Goal: Task Accomplishment & Management: Use online tool/utility

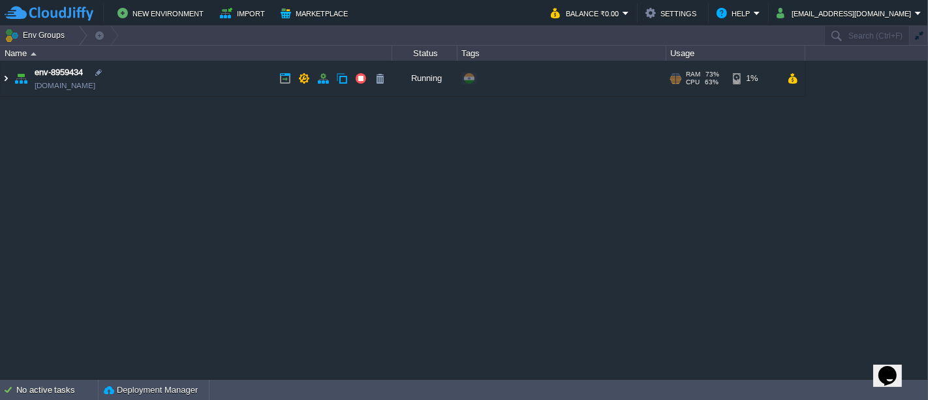
click at [5, 86] on img at bounding box center [6, 78] width 10 height 35
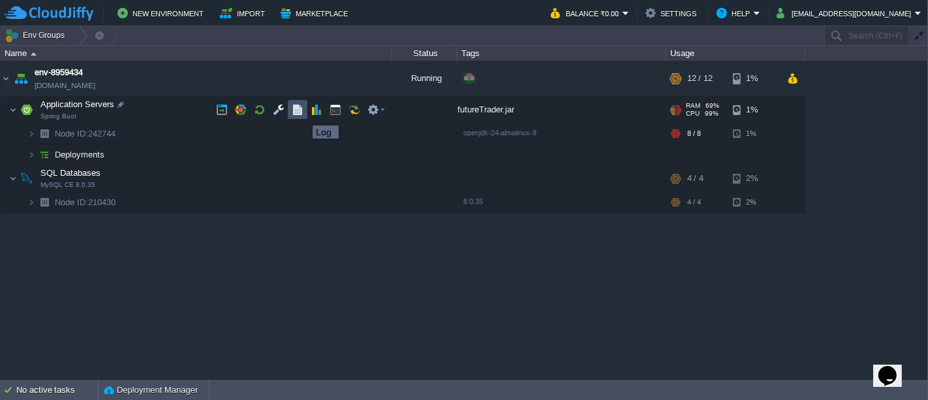
click at [303, 114] on button "button" at bounding box center [298, 110] width 12 height 12
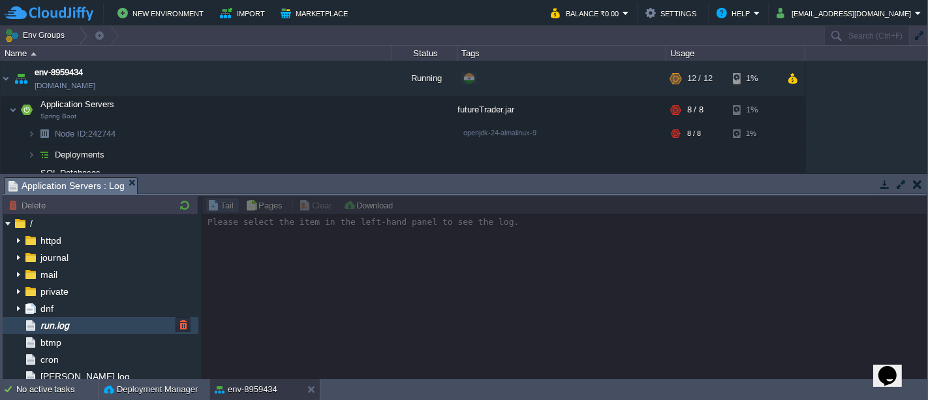
click at [80, 323] on div "run.log" at bounding box center [101, 325] width 196 height 17
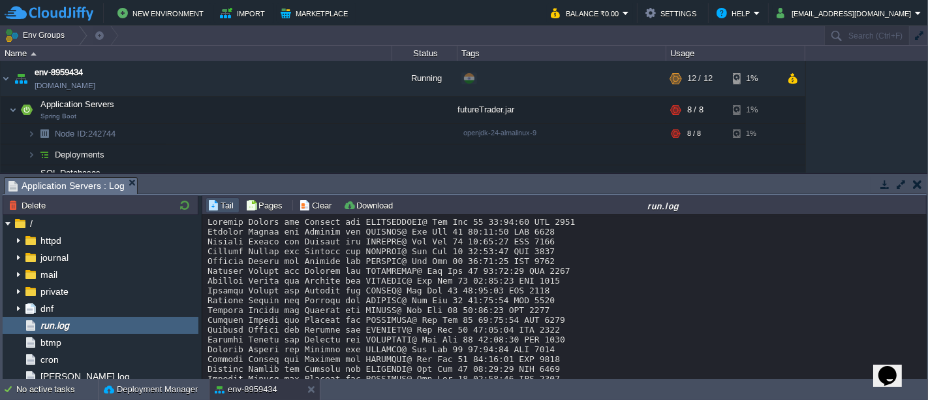
click at [919, 180] on button "button" at bounding box center [917, 184] width 9 height 12
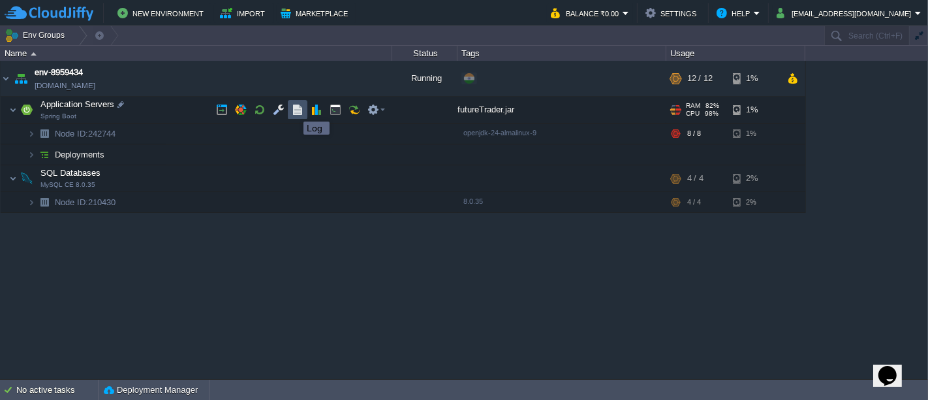
click at [294, 110] on button "button" at bounding box center [298, 110] width 12 height 12
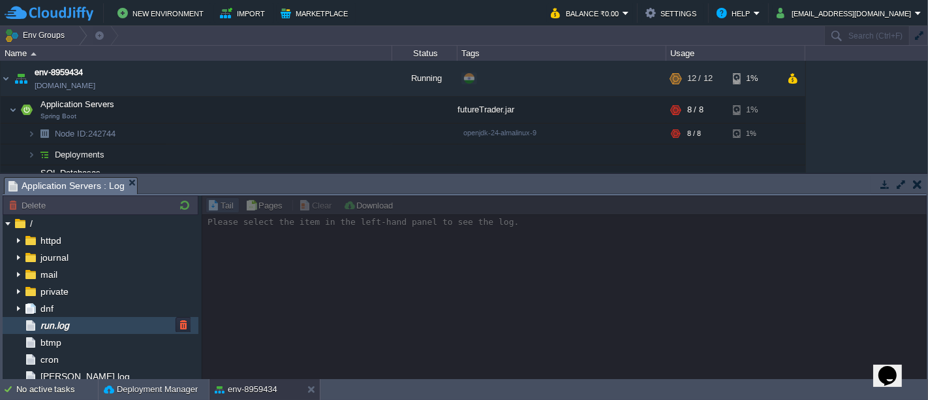
click at [87, 318] on div "run.log" at bounding box center [101, 325] width 196 height 17
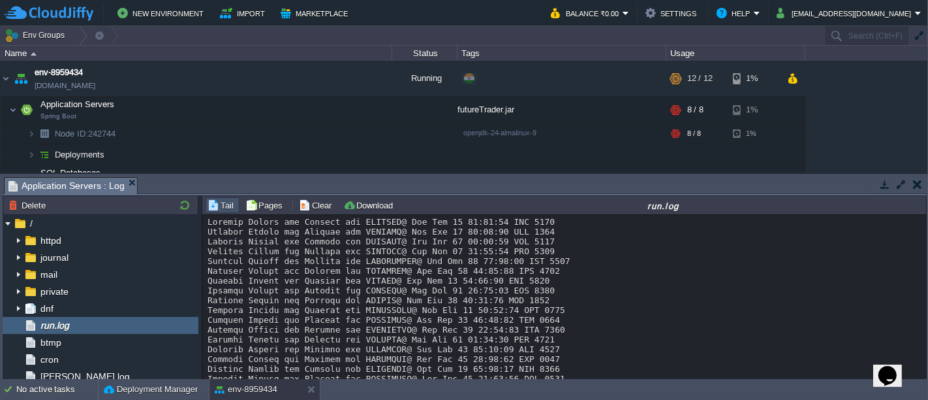
scroll to position [9526, 0]
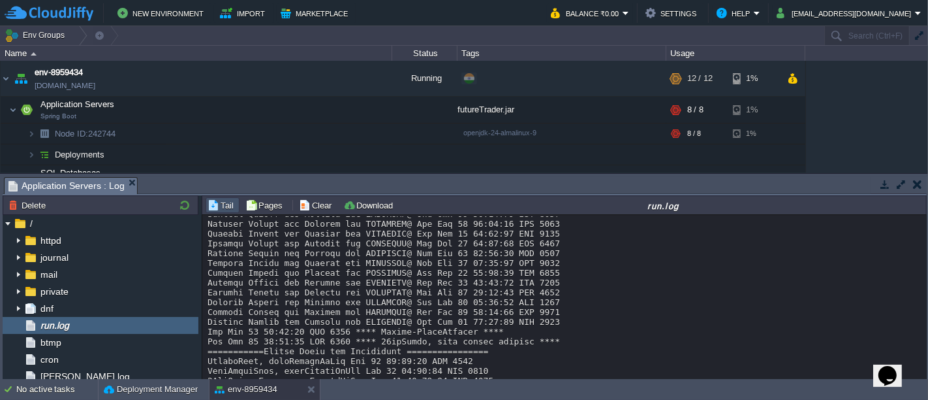
click at [882, 183] on button "button" at bounding box center [885, 184] width 12 height 12
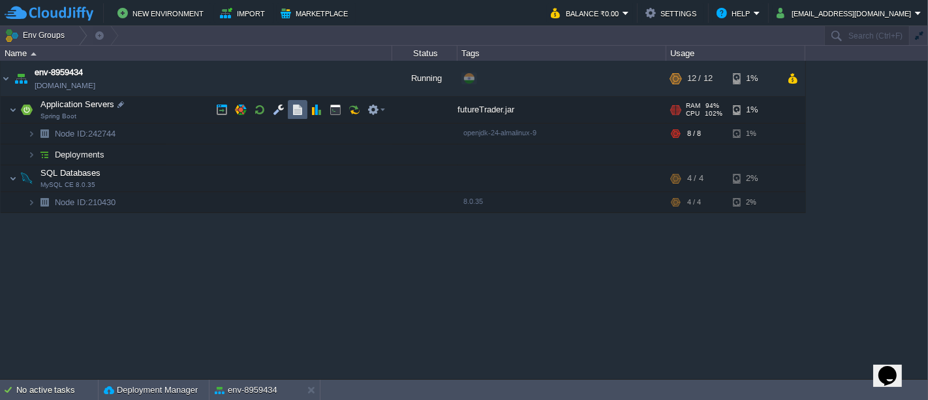
click at [298, 112] on button "button" at bounding box center [298, 110] width 12 height 12
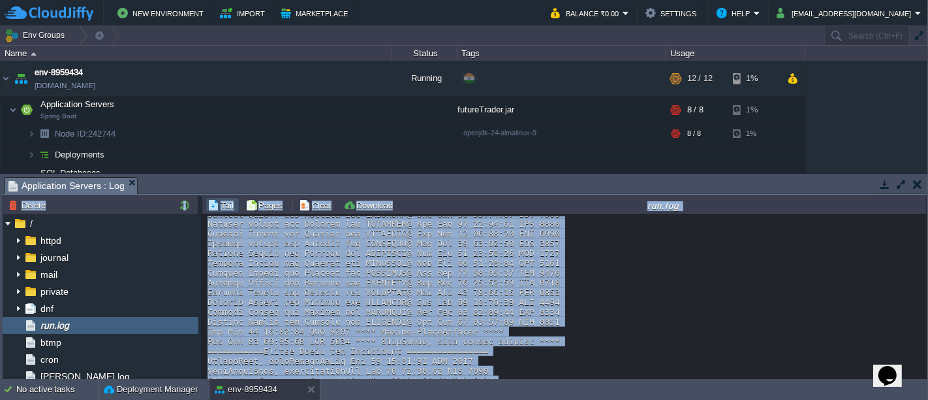
drag, startPoint x: 919, startPoint y: 326, endPoint x: 928, endPoint y: 355, distance: 30.6
click at [928, 355] on div "Tasks Activity Log Archive Git / SVN Application Servers : Log No items to disp…" at bounding box center [465, 277] width 930 height 206
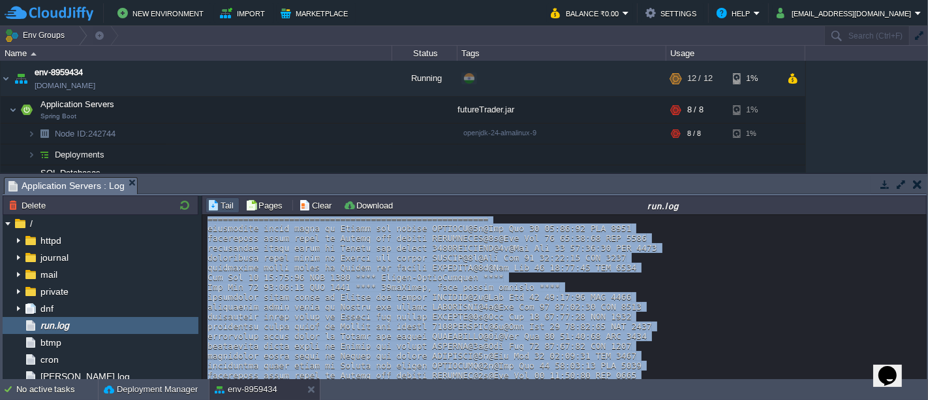
drag, startPoint x: 925, startPoint y: 334, endPoint x: 927, endPoint y: 388, distance: 54.2
click at [927, 388] on body "New Environment Import Marketplace Bonus ₹0.00 Upgrade Account Balance ₹0.00 Se…" at bounding box center [464, 200] width 928 height 400
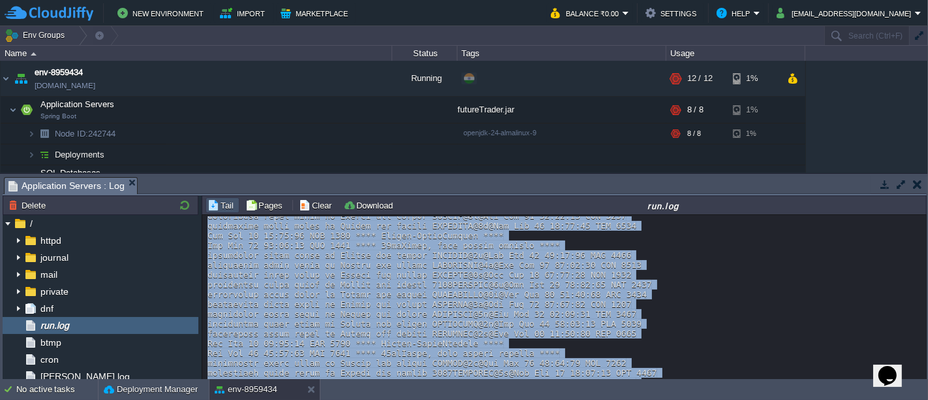
scroll to position [13337, 0]
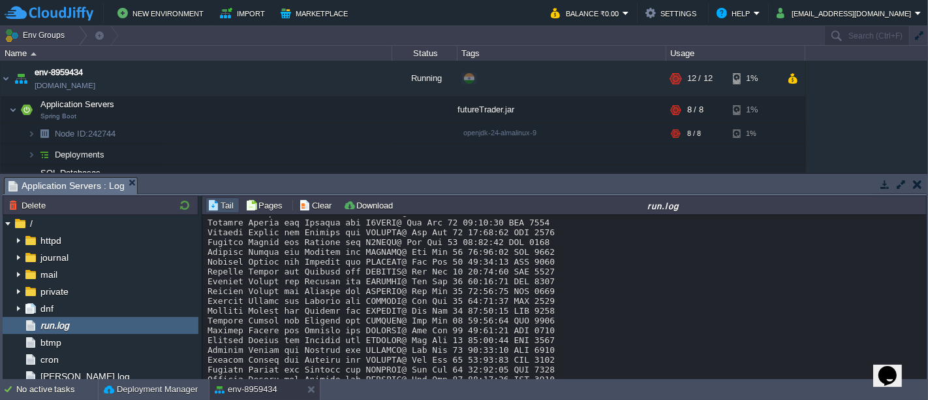
click at [921, 187] on button "button" at bounding box center [917, 184] width 9 height 12
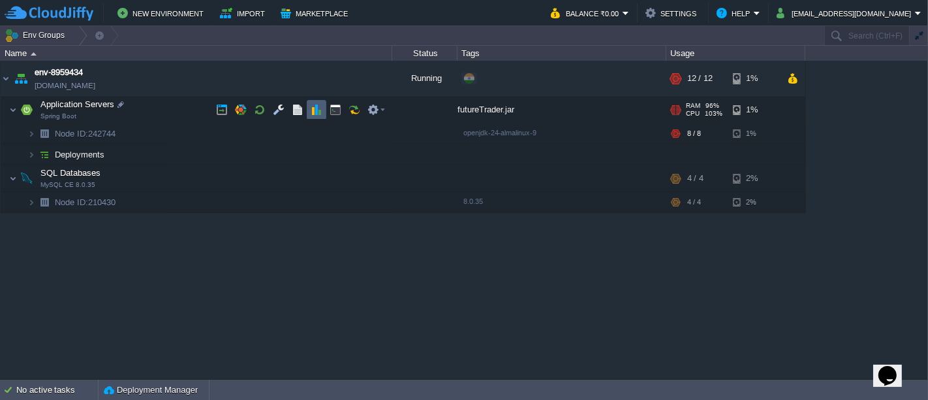
click at [321, 117] on td at bounding box center [317, 110] width 20 height 20
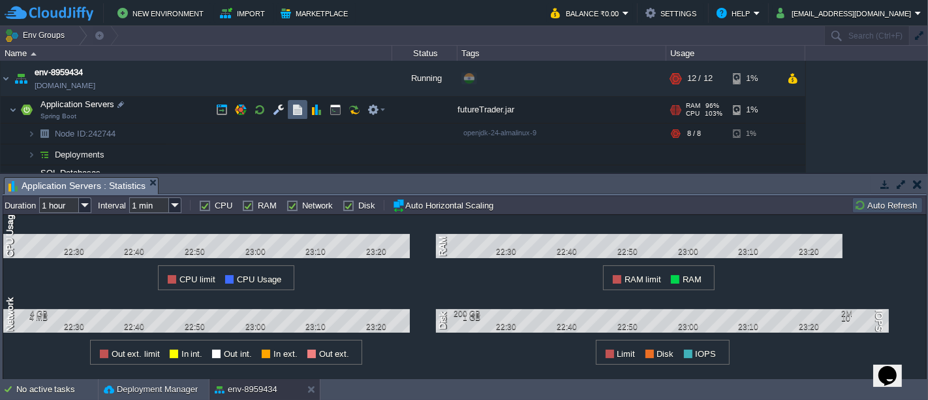
click at [291, 111] on td at bounding box center [298, 110] width 20 height 20
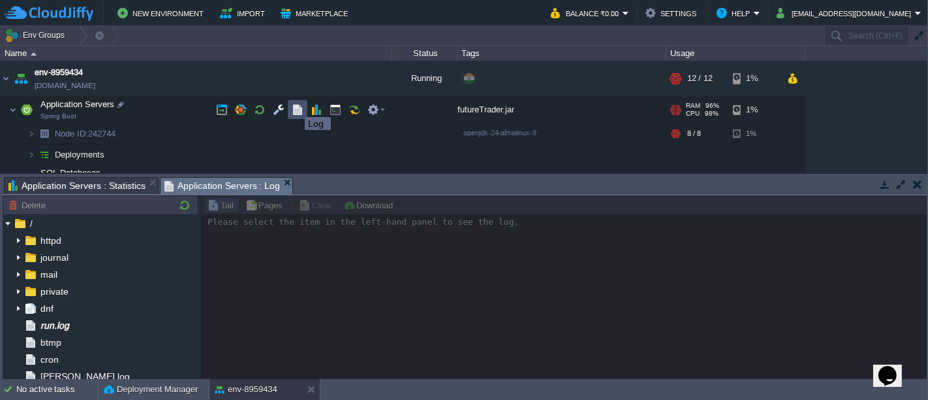
click at [295, 105] on button "button" at bounding box center [298, 110] width 12 height 12
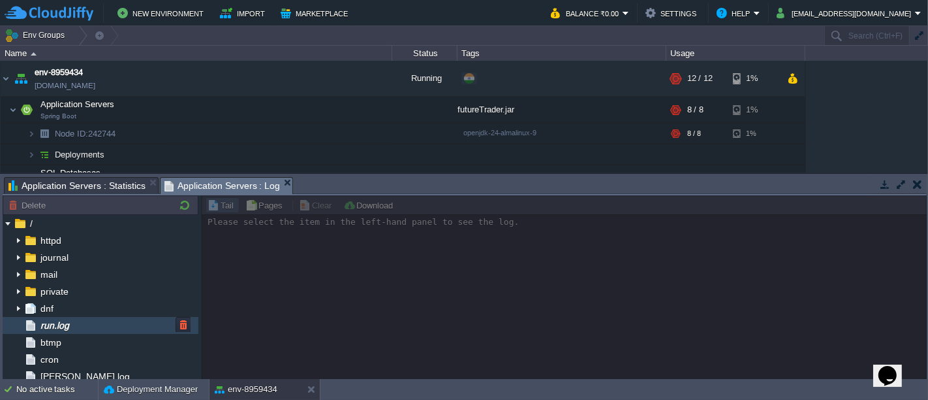
click at [127, 327] on div "run.log" at bounding box center [101, 325] width 196 height 17
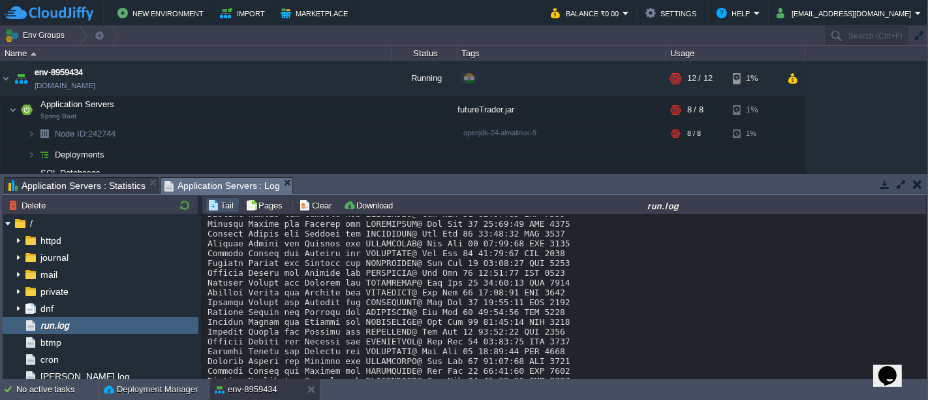
scroll to position [9681, 0]
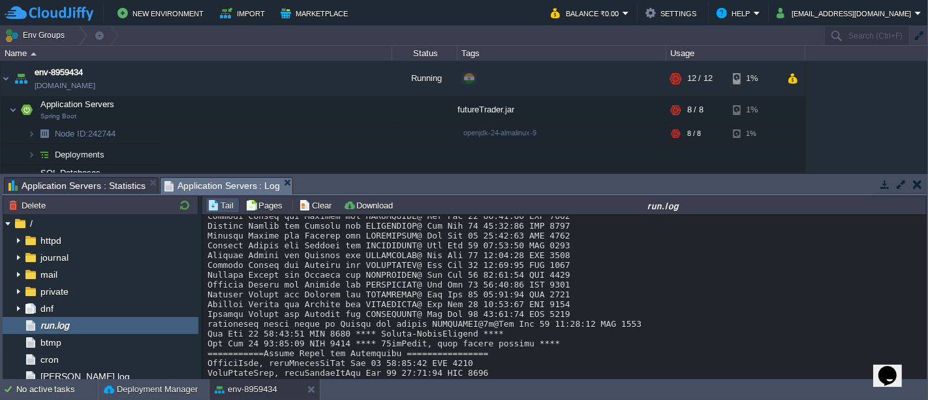
click at [915, 184] on button "button" at bounding box center [917, 184] width 9 height 12
